Goal: Task Accomplishment & Management: Complete application form

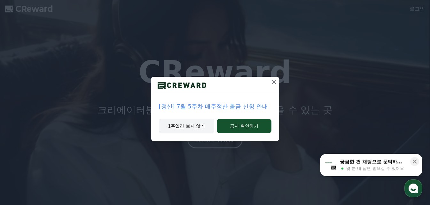
click at [199, 126] on button "1주일간 보지 않기" at bounding box center [187, 126] width 56 height 15
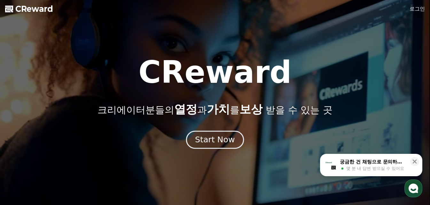
click at [211, 136] on div "Start Now" at bounding box center [215, 139] width 40 height 11
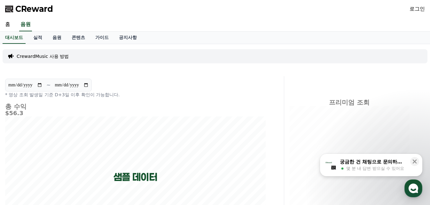
click at [48, 54] on p "CrewardMusic 사용 방법" at bounding box center [43, 56] width 52 height 6
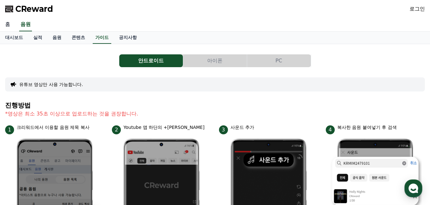
click at [5, 20] on link "홈" at bounding box center [7, 24] width 15 height 13
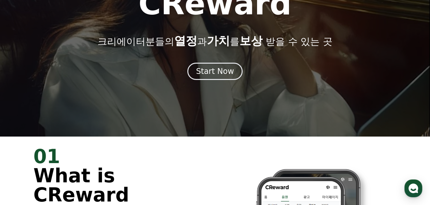
scroll to position [64, 0]
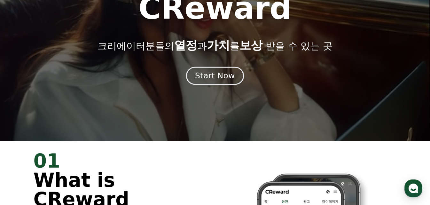
click at [215, 76] on div "Start Now" at bounding box center [215, 75] width 40 height 11
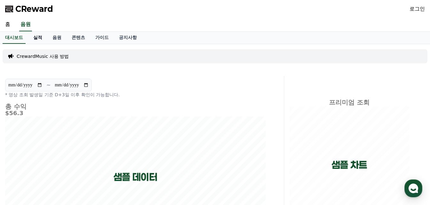
click at [36, 37] on link "실적" at bounding box center [37, 38] width 19 height 12
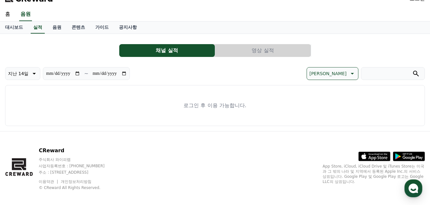
scroll to position [16, 0]
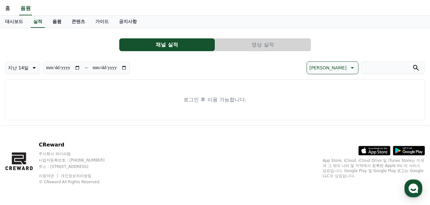
click at [59, 22] on link "음원" at bounding box center [56, 22] width 19 height 12
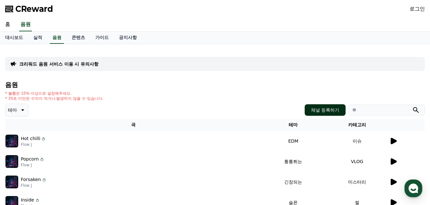
click at [320, 112] on button "채널 등록하기" at bounding box center [324, 110] width 41 height 12
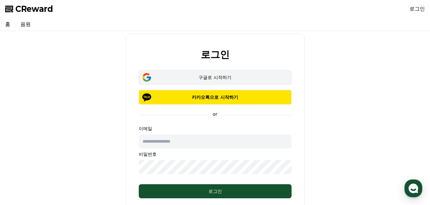
click at [220, 78] on div "구글로 시작하기" at bounding box center [215, 77] width 134 height 6
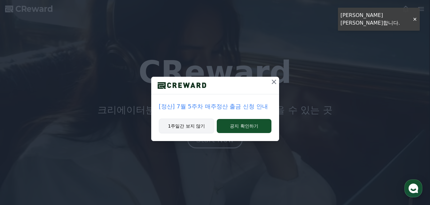
click at [193, 124] on button "1주일간 보지 않기" at bounding box center [187, 126] width 56 height 15
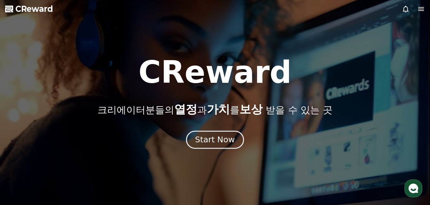
click at [211, 136] on div "Start Now" at bounding box center [215, 139] width 40 height 11
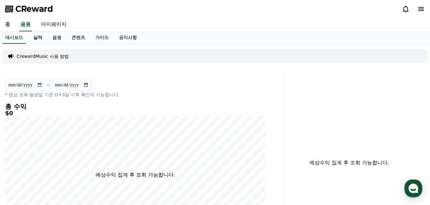
click at [36, 38] on link "실적" at bounding box center [37, 38] width 19 height 12
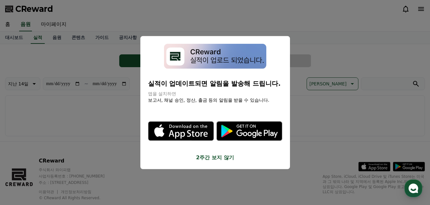
click at [246, 130] on icon "modal" at bounding box center [249, 130] width 66 height 19
click at [216, 155] on button "2주간 보지 않기" at bounding box center [215, 158] width 134 height 8
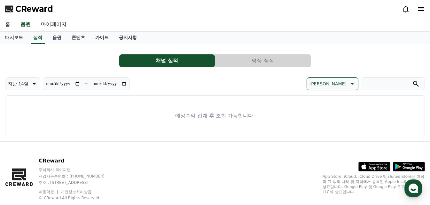
click at [238, 60] on button "영상 실적" at bounding box center [263, 60] width 96 height 13
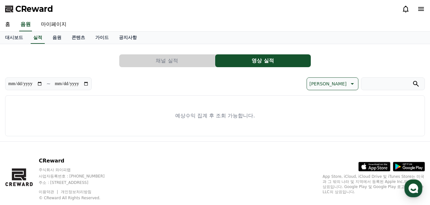
click at [173, 59] on button "채널 실적" at bounding box center [167, 60] width 96 height 13
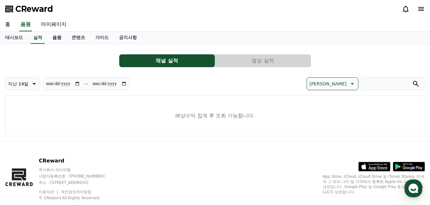
click at [56, 38] on link "음원" at bounding box center [56, 38] width 19 height 12
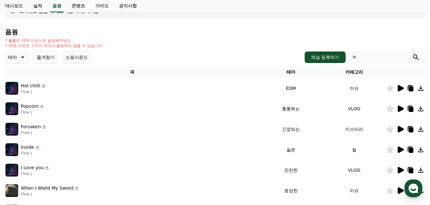
scroll to position [64, 0]
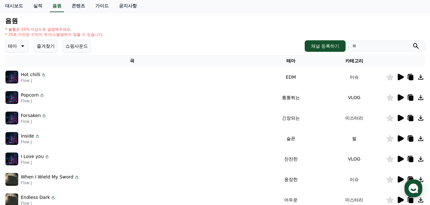
click at [420, 79] on icon at bounding box center [421, 77] width 8 height 8
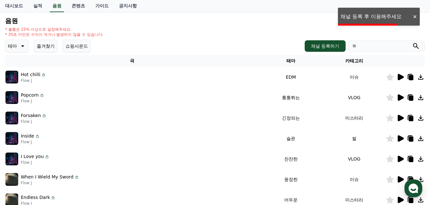
click at [414, 15] on div at bounding box center [414, 17] width 10 height 6
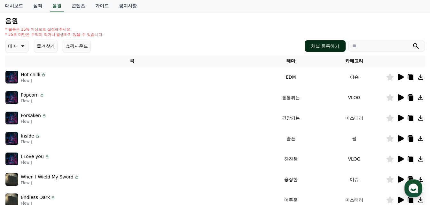
click at [332, 43] on button "채널 등록하기" at bounding box center [324, 46] width 41 height 12
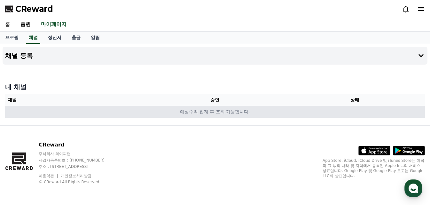
click at [102, 109] on td "예상수익 집계 후 조회 가능합니다." at bounding box center [215, 112] width 420 height 12
click at [43, 108] on td "예상수익 집계 후 조회 가능합니다." at bounding box center [215, 112] width 420 height 12
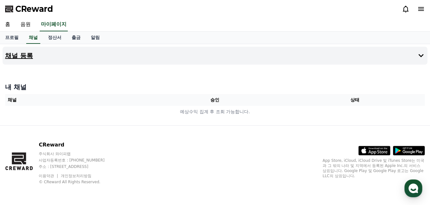
click at [65, 54] on button "채널 등록" at bounding box center [215, 56] width 425 height 18
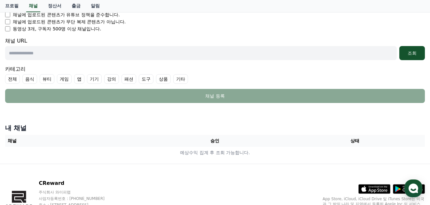
scroll to position [128, 0]
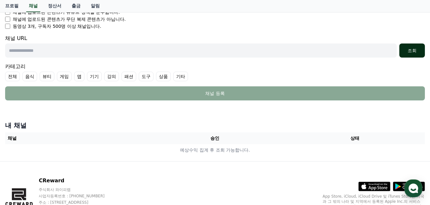
click at [408, 53] on button "조회" at bounding box center [412, 50] width 26 height 14
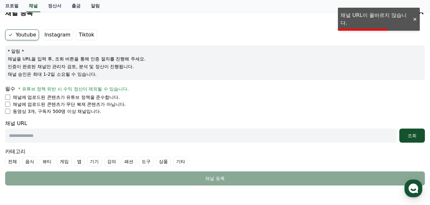
scroll to position [32, 0]
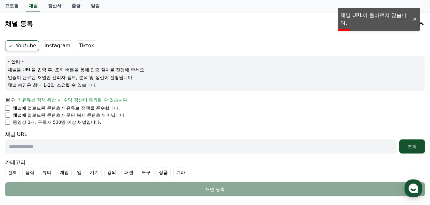
click at [67, 147] on input "text" at bounding box center [200, 146] width 391 height 14
paste input "**********"
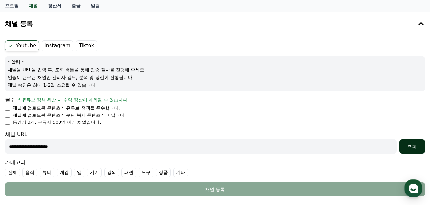
type input "**********"
click at [415, 148] on div "조회" at bounding box center [412, 146] width 20 height 6
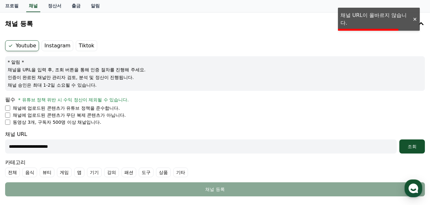
click at [416, 20] on div at bounding box center [414, 19] width 10 height 6
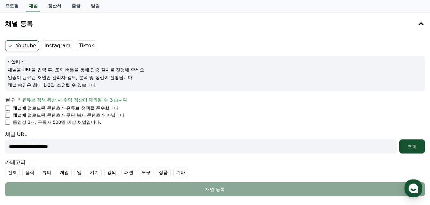
drag, startPoint x: 84, startPoint y: 146, endPoint x: 0, endPoint y: 142, distance: 84.4
click at [0, 142] on div "**********" at bounding box center [215, 134] width 430 height 245
click at [58, 145] on input "text" at bounding box center [200, 146] width 391 height 14
paste input "**********"
type input "**********"
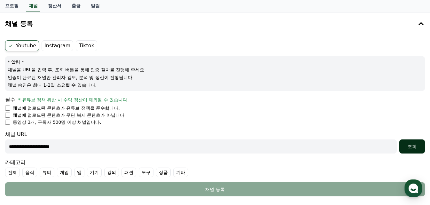
click at [415, 147] on div "조회" at bounding box center [412, 146] width 20 height 6
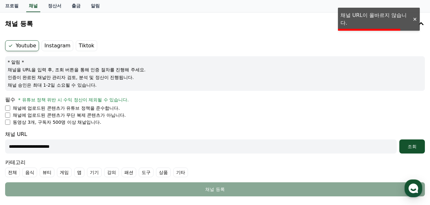
click at [415, 19] on div at bounding box center [414, 19] width 10 height 6
